Goal: Transaction & Acquisition: Purchase product/service

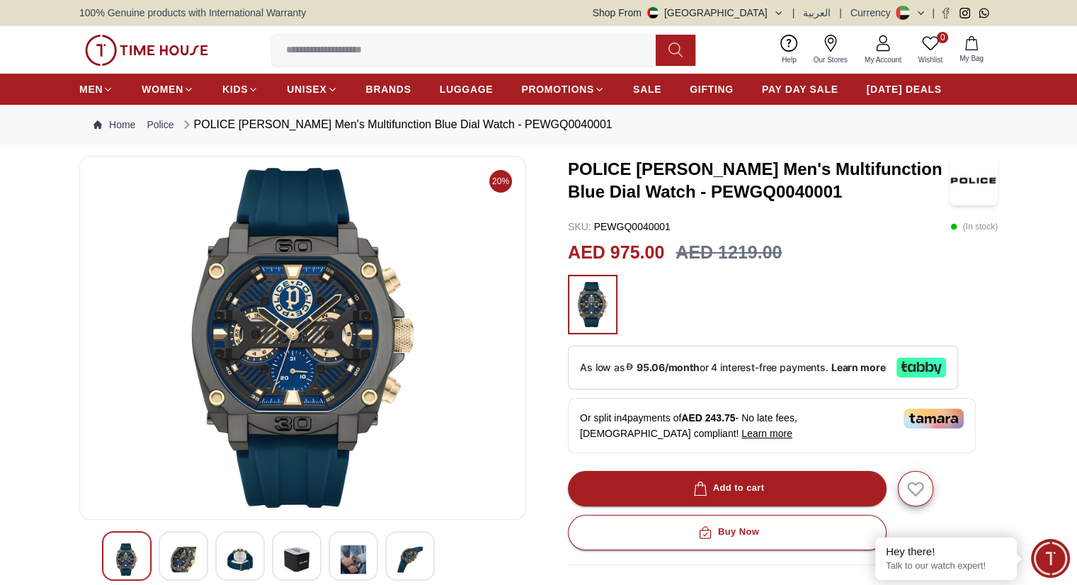
click at [294, 344] on img at bounding box center [302, 338] width 423 height 340
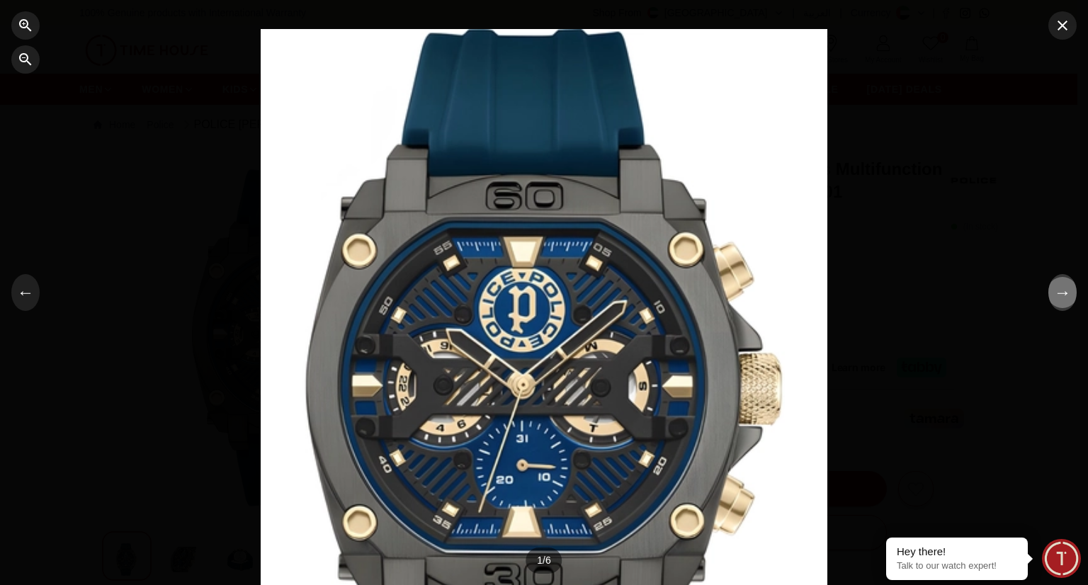
click at [1063, 292] on button "→" at bounding box center [1062, 292] width 28 height 37
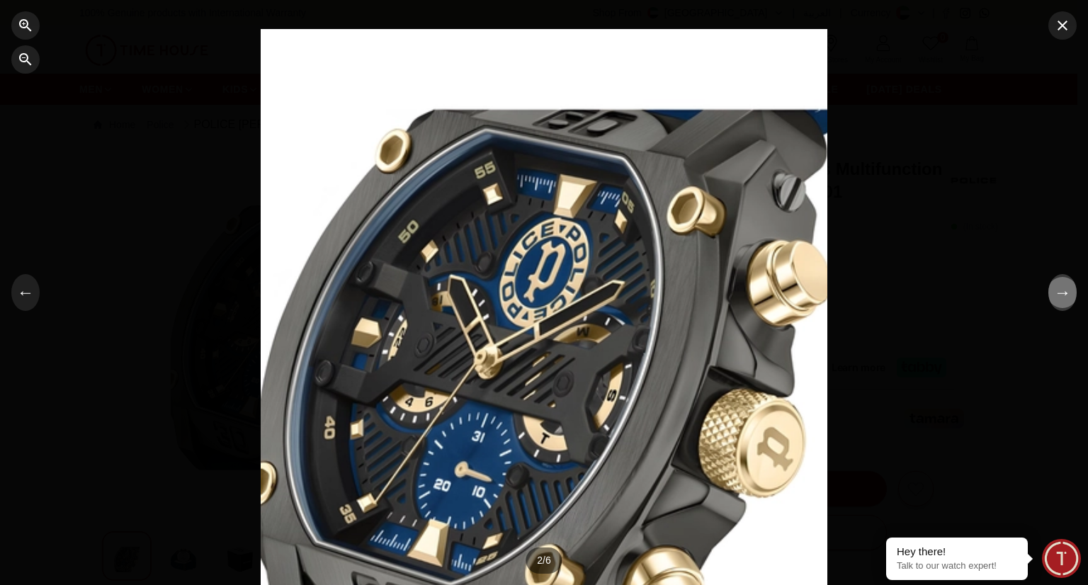
click at [1063, 292] on button "→" at bounding box center [1062, 292] width 28 height 37
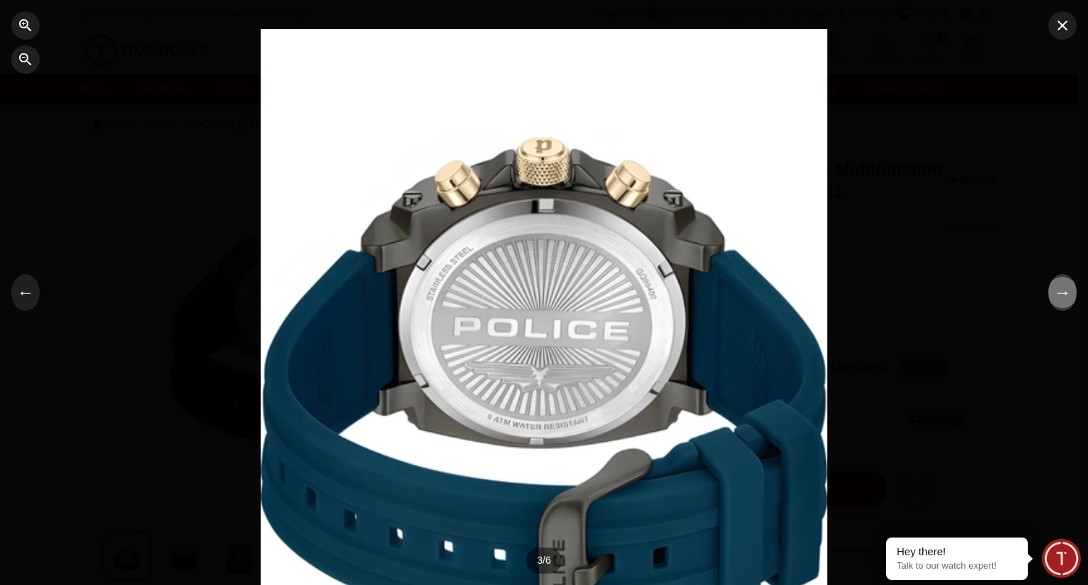
click at [1063, 292] on button "→" at bounding box center [1062, 292] width 28 height 37
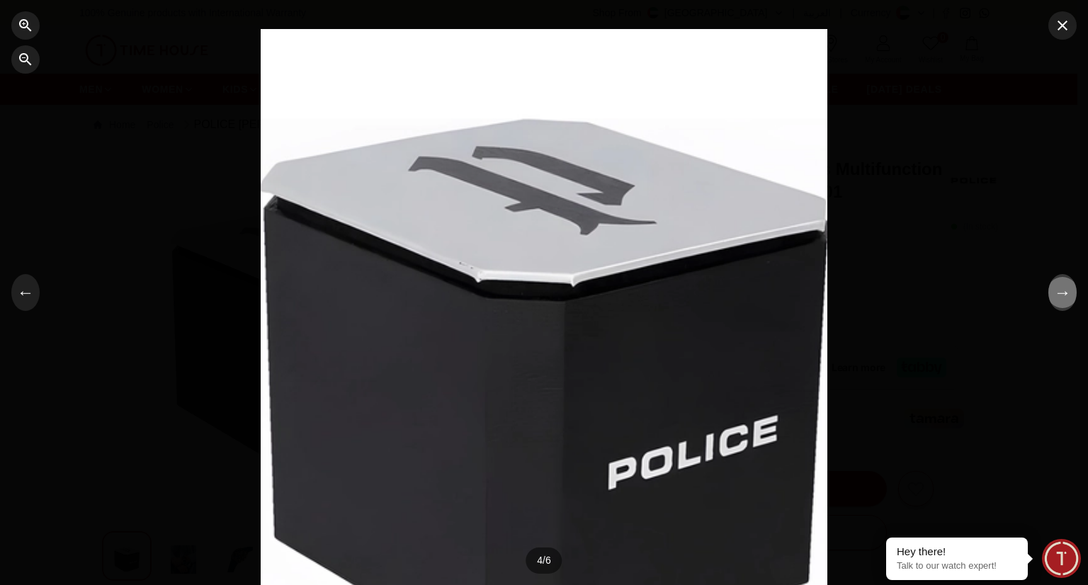
click at [1063, 292] on button "→" at bounding box center [1062, 292] width 28 height 37
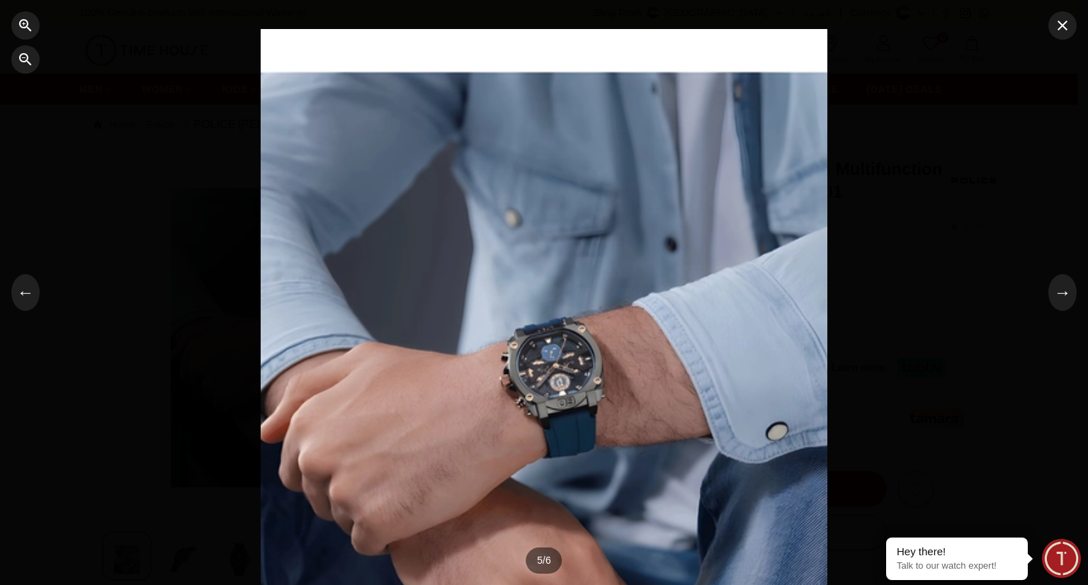
click at [1057, 42] on div at bounding box center [544, 292] width 1088 height 585
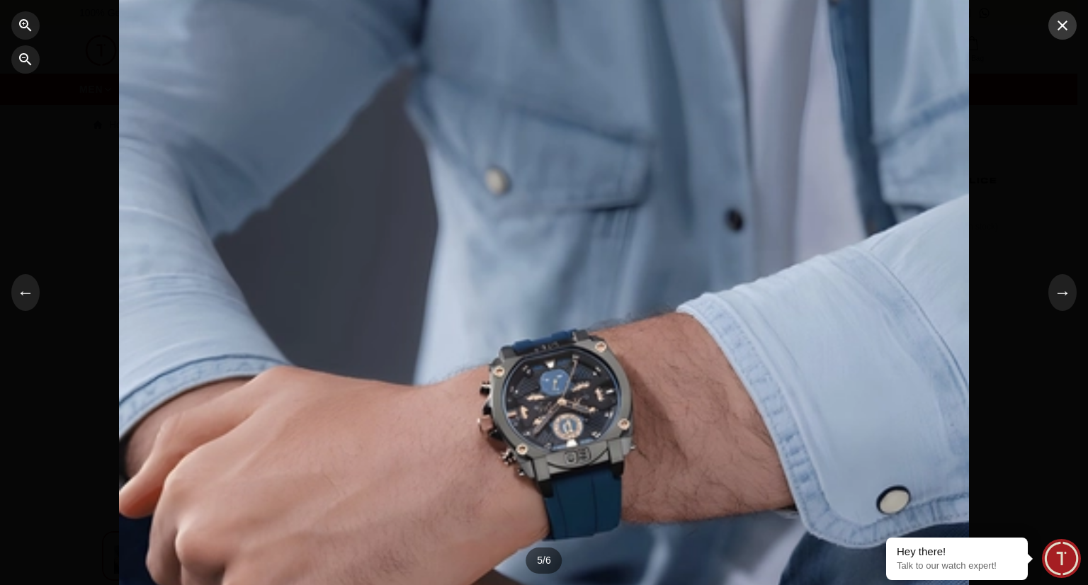
click at [1065, 29] on icon "button" at bounding box center [1062, 25] width 17 height 17
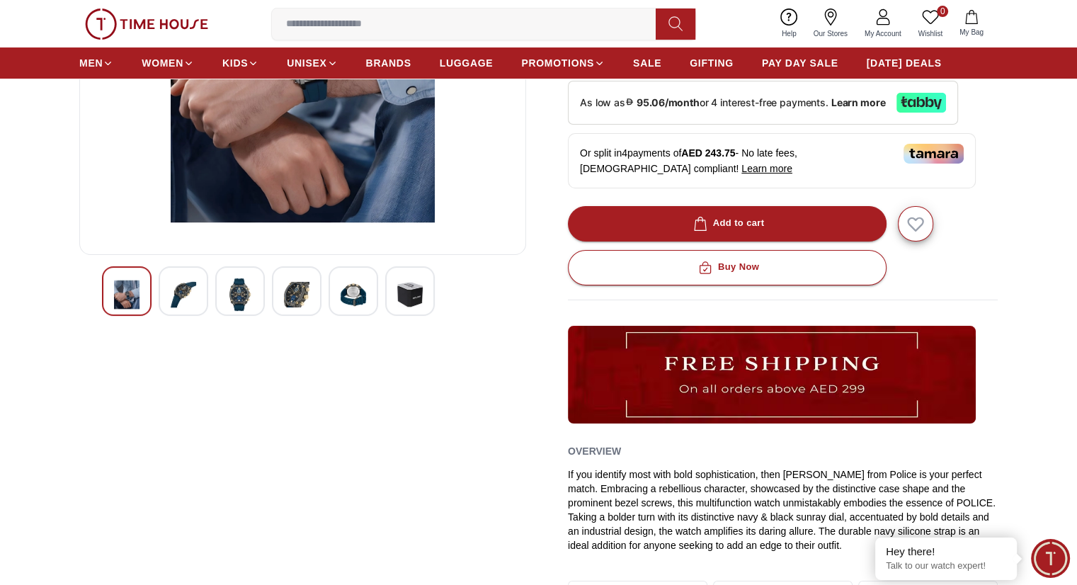
scroll to position [112, 0]
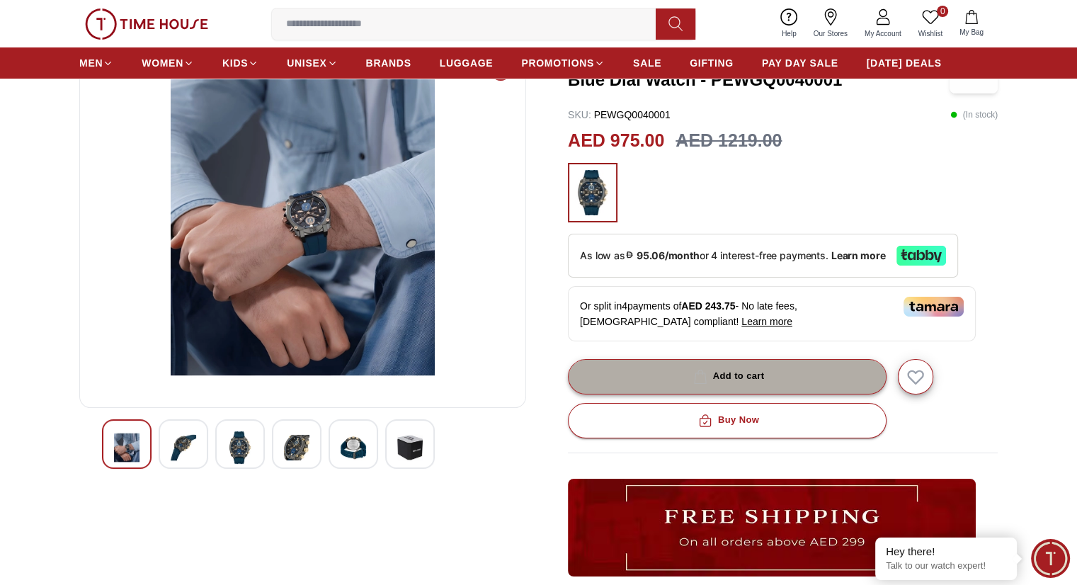
click at [804, 369] on button "Add to cart" at bounding box center [727, 376] width 319 height 35
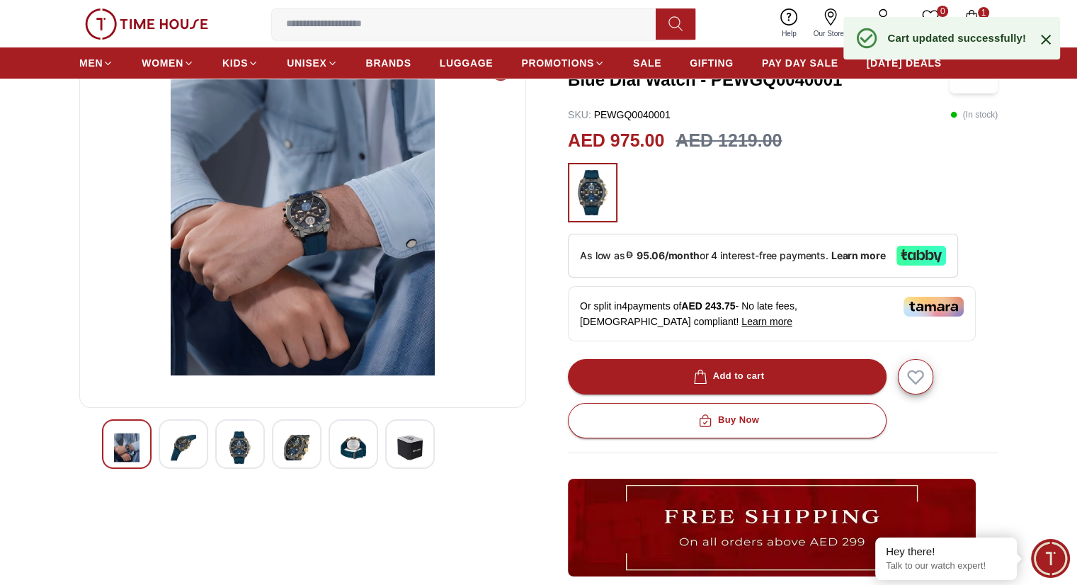
click at [980, 12] on span "1" at bounding box center [983, 12] width 11 height 11
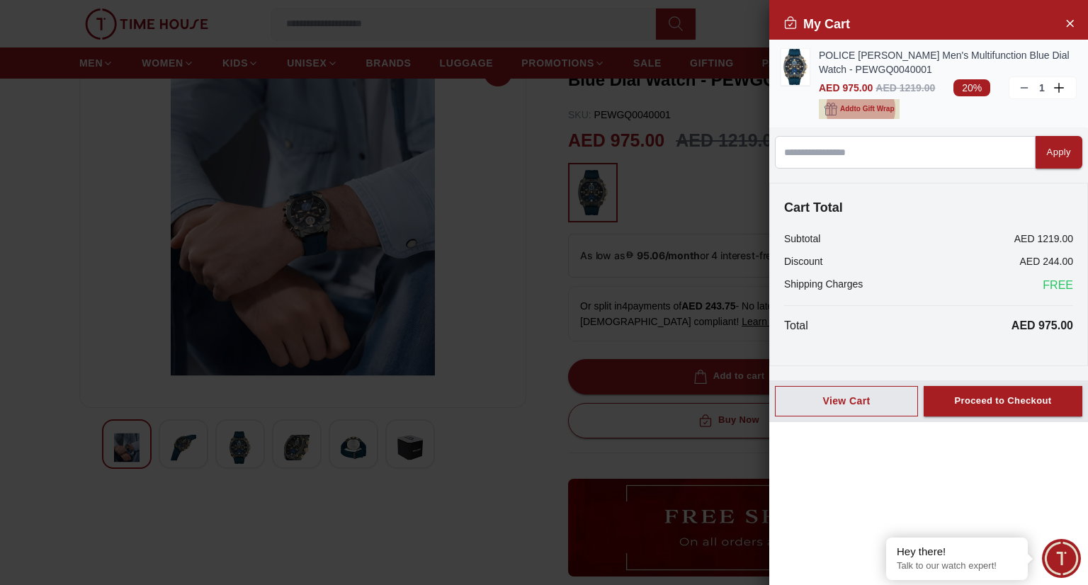
click at [889, 108] on span "Add to Gift Wrap" at bounding box center [867, 109] width 54 height 14
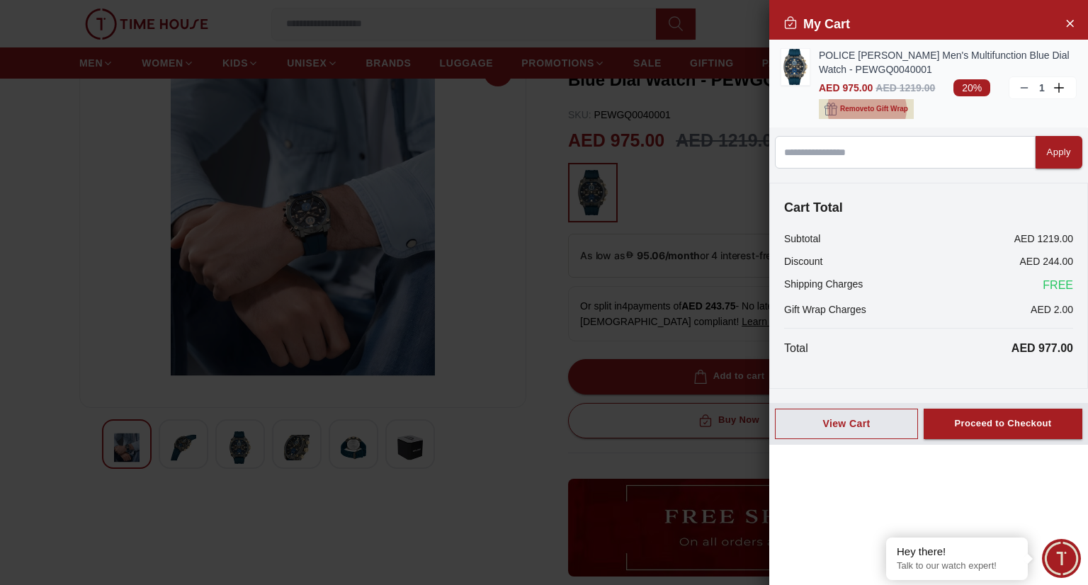
click at [888, 108] on span "Remove to Gift Wrap" at bounding box center [874, 109] width 68 height 14
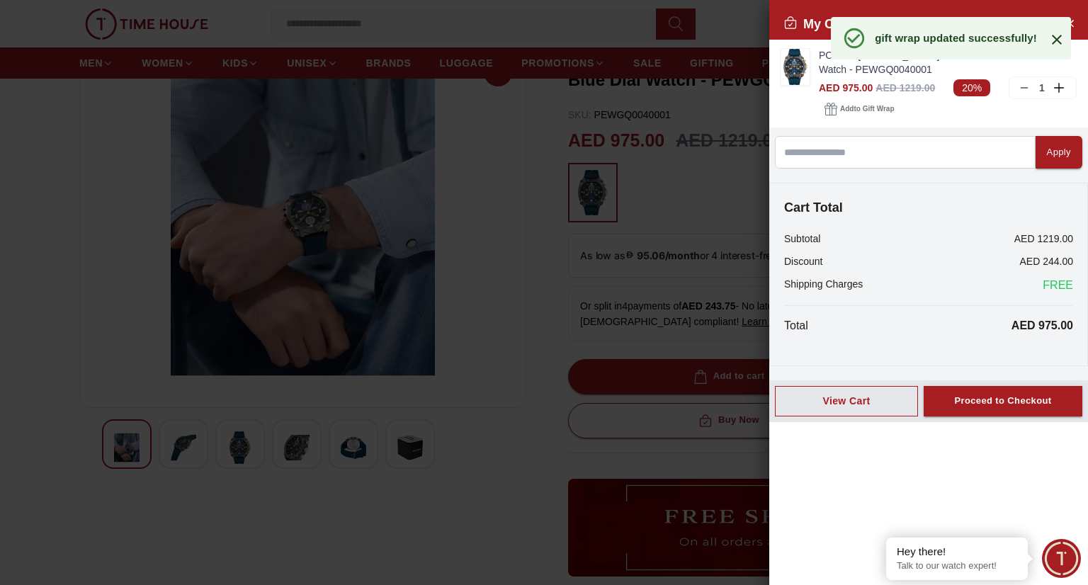
click at [934, 321] on div "Total AED 975.00" at bounding box center [928, 325] width 289 height 17
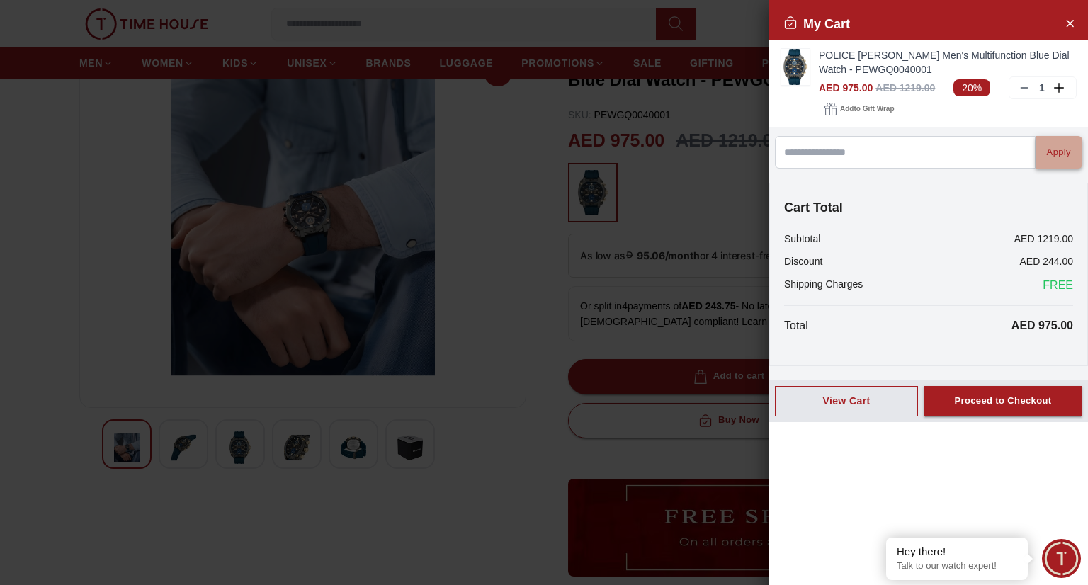
click at [1067, 157] on button "Apply" at bounding box center [1059, 152] width 47 height 33
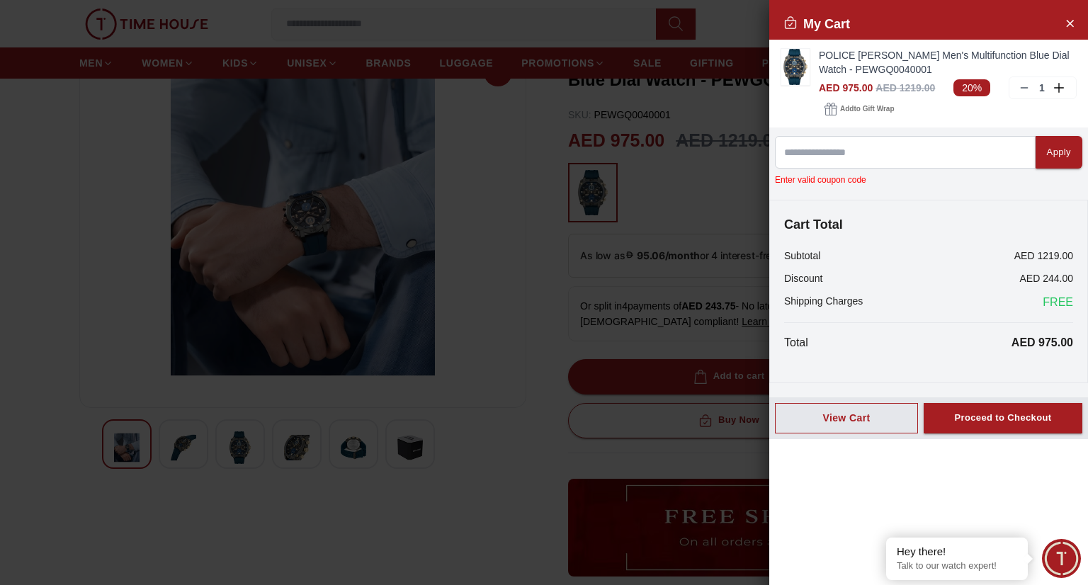
click at [579, 246] on div at bounding box center [544, 292] width 1088 height 585
click at [513, 472] on div at bounding box center [544, 292] width 1088 height 585
click at [992, 415] on div "Proceed to Checkout" at bounding box center [1002, 418] width 97 height 16
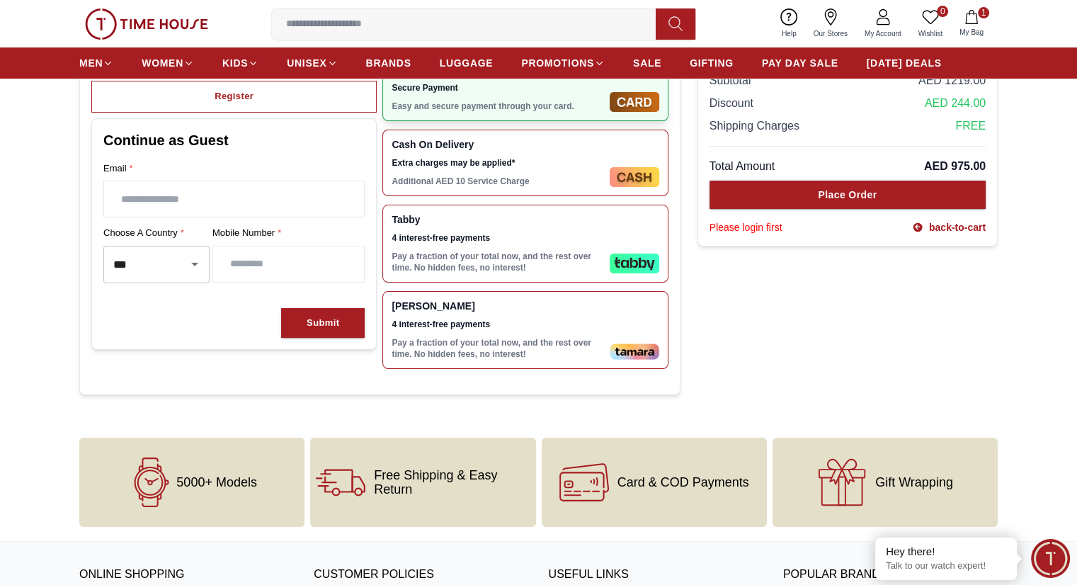
scroll to position [142, 0]
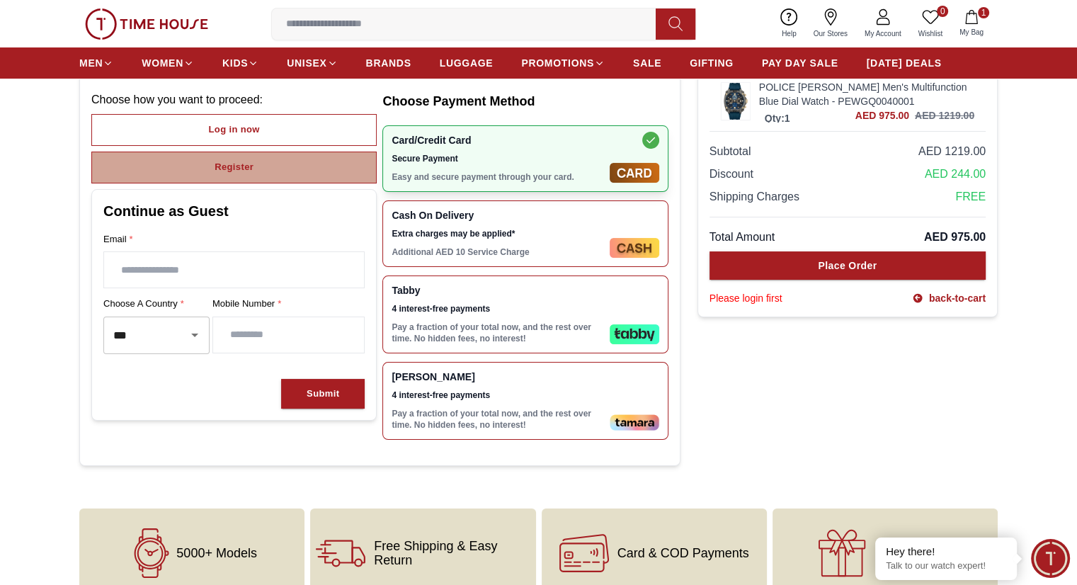
click at [230, 176] on button "Register" at bounding box center [233, 168] width 285 height 32
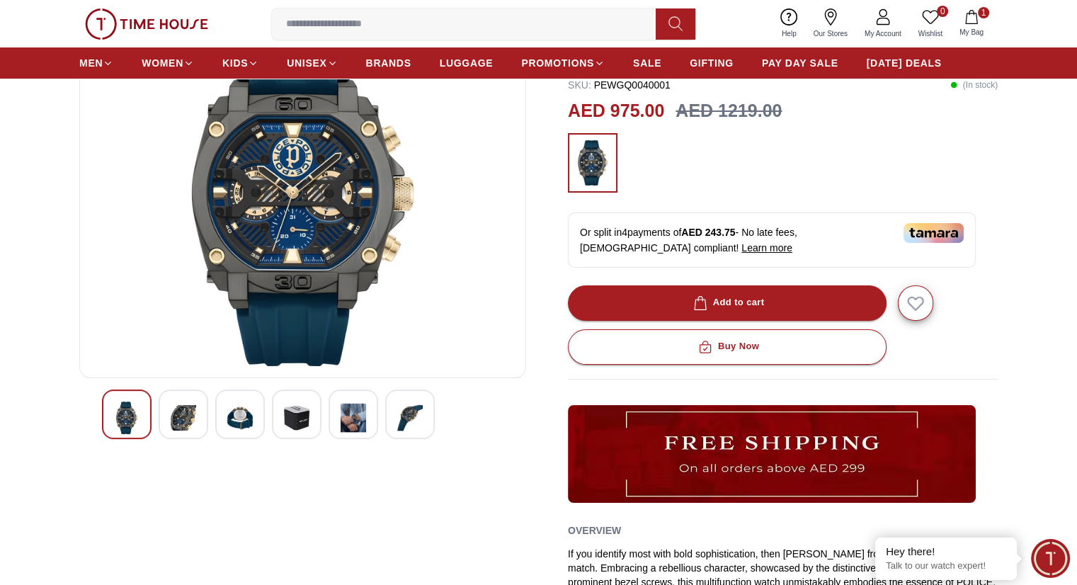
scroll to position [112, 0]
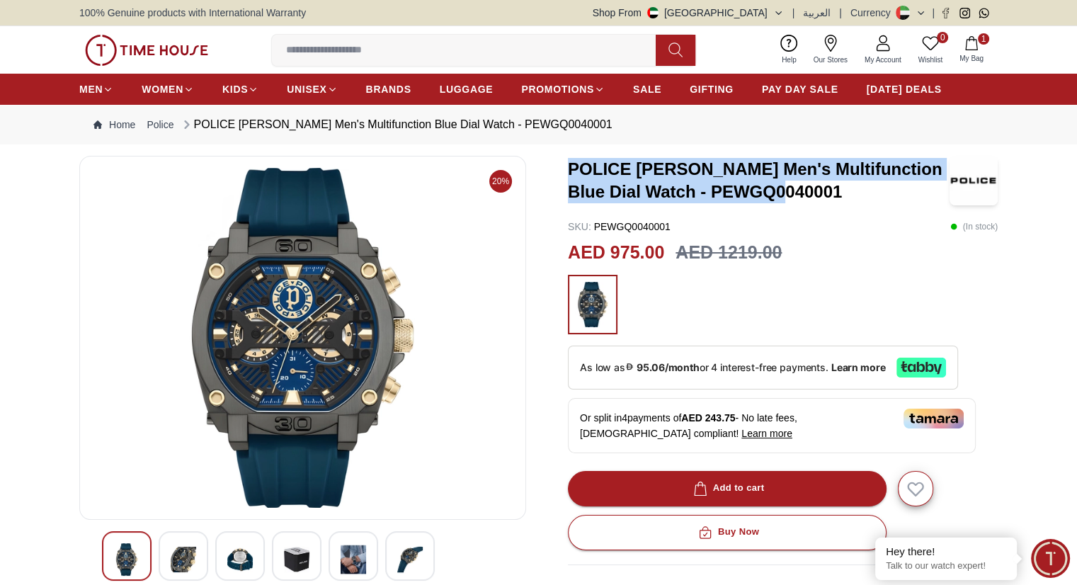
drag, startPoint x: 566, startPoint y: 161, endPoint x: 838, endPoint y: 191, distance: 273.6
click at [838, 191] on div "20% POLICE Norwood Men's Multifunction Blue Dial Watch - PEWGQ0040001 SKU : PEW…" at bounding box center [538, 544] width 919 height 776
copy h3 "POLICE [PERSON_NAME] Men's Multifunction Blue Dial Watch - PEWGQ0040001"
